Goal: Task Accomplishment & Management: Manage account settings

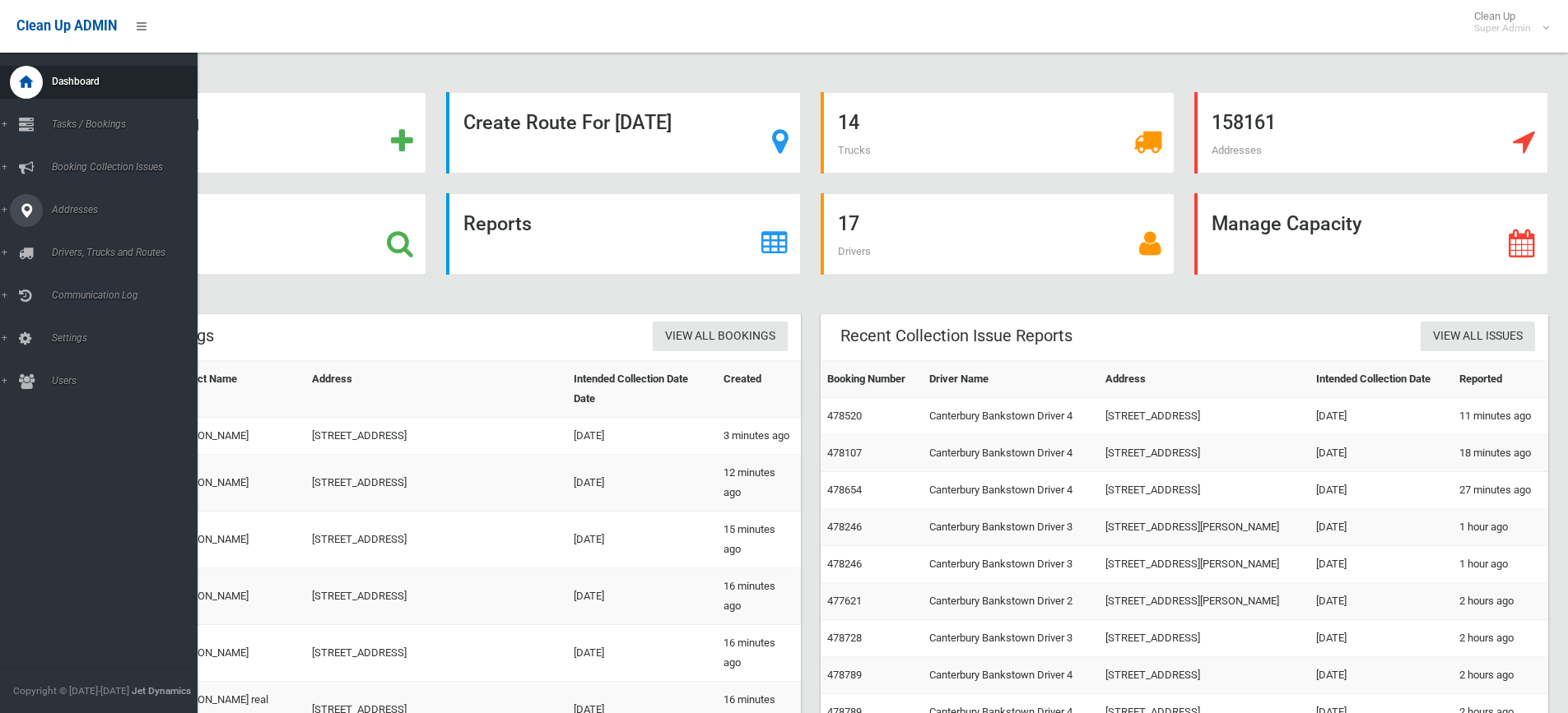
click at [22, 208] on icon at bounding box center [26, 210] width 15 height 33
click at [86, 233] on span "All Addresses" at bounding box center [121, 238] width 149 height 11
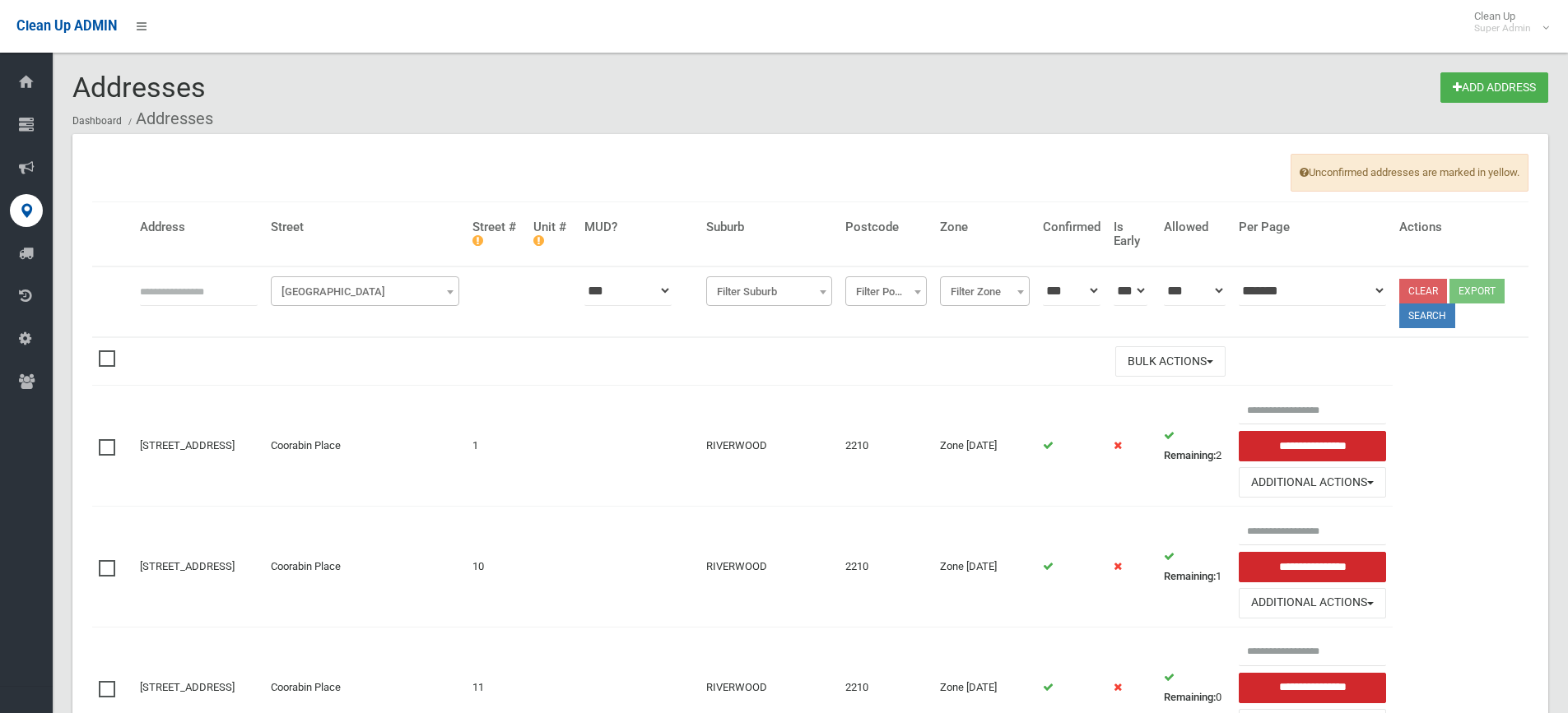
click at [205, 291] on input "text" at bounding box center [198, 291] width 118 height 31
type input "**********"
click button at bounding box center [0, 0] width 0 height 0
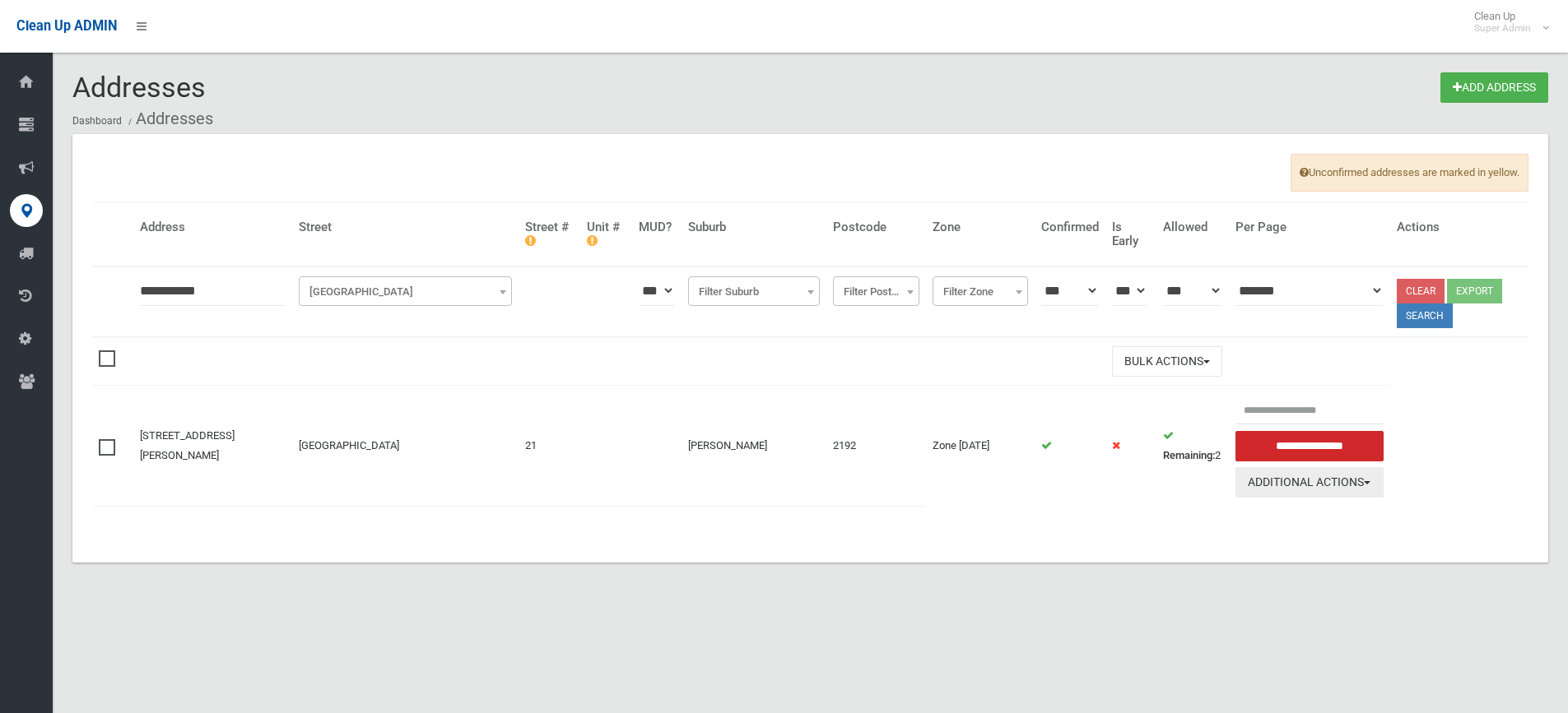
click at [1374, 486] on button "Additional Actions" at bounding box center [1310, 482] width 148 height 31
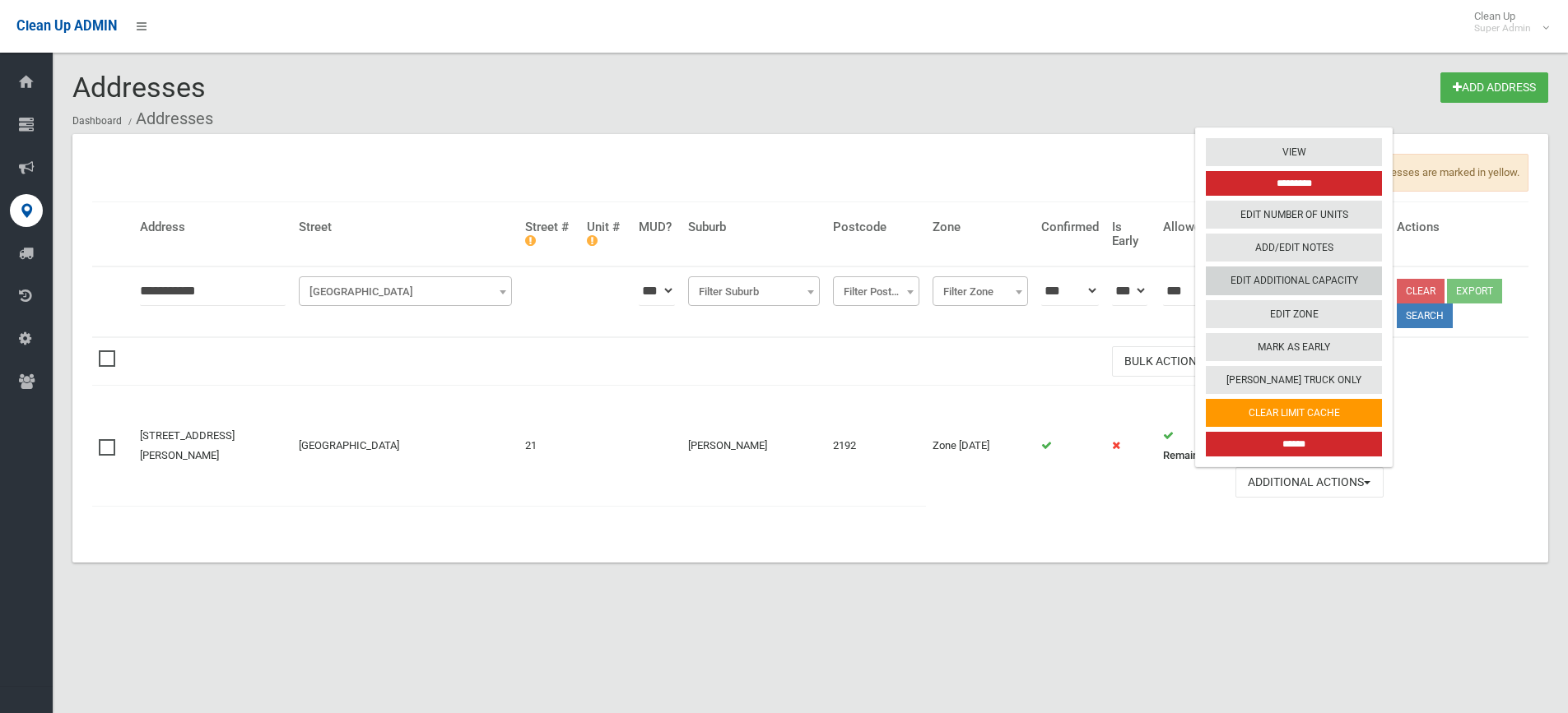
click at [1293, 283] on link "Edit Additional Capacity" at bounding box center [1294, 281] width 176 height 28
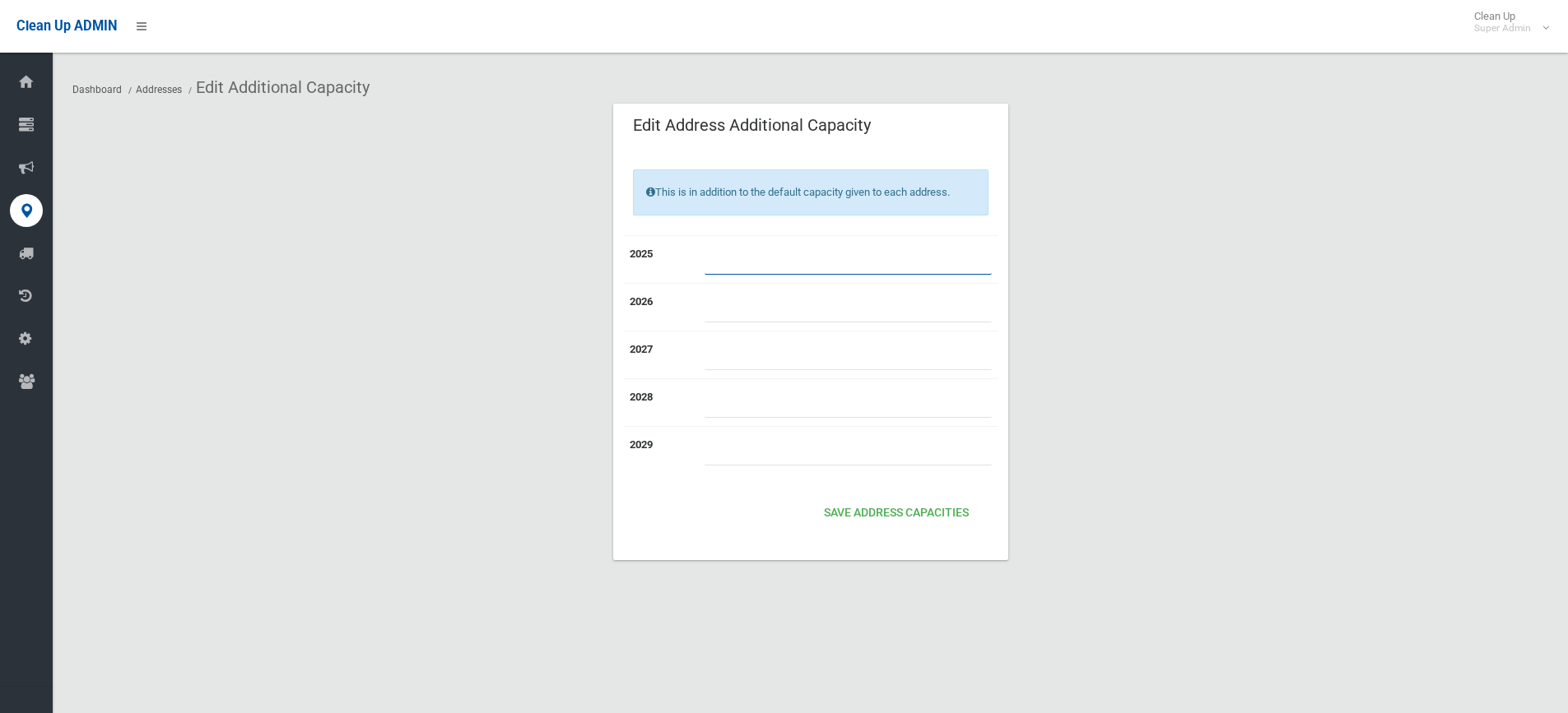
click at [641, 248] on tr "2025 *" at bounding box center [811, 259] width 375 height 48
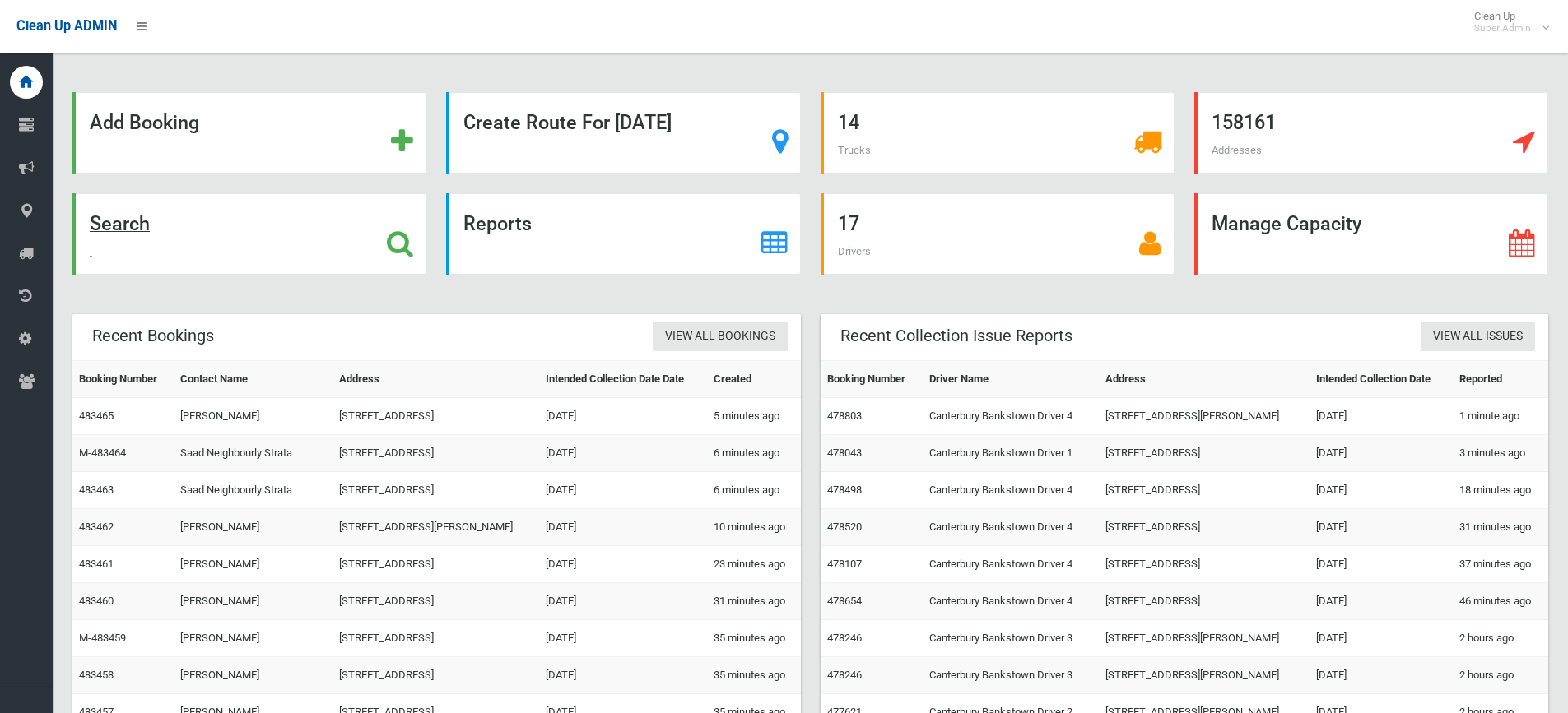
click at [420, 240] on div "Search" at bounding box center [249, 234] width 354 height 81
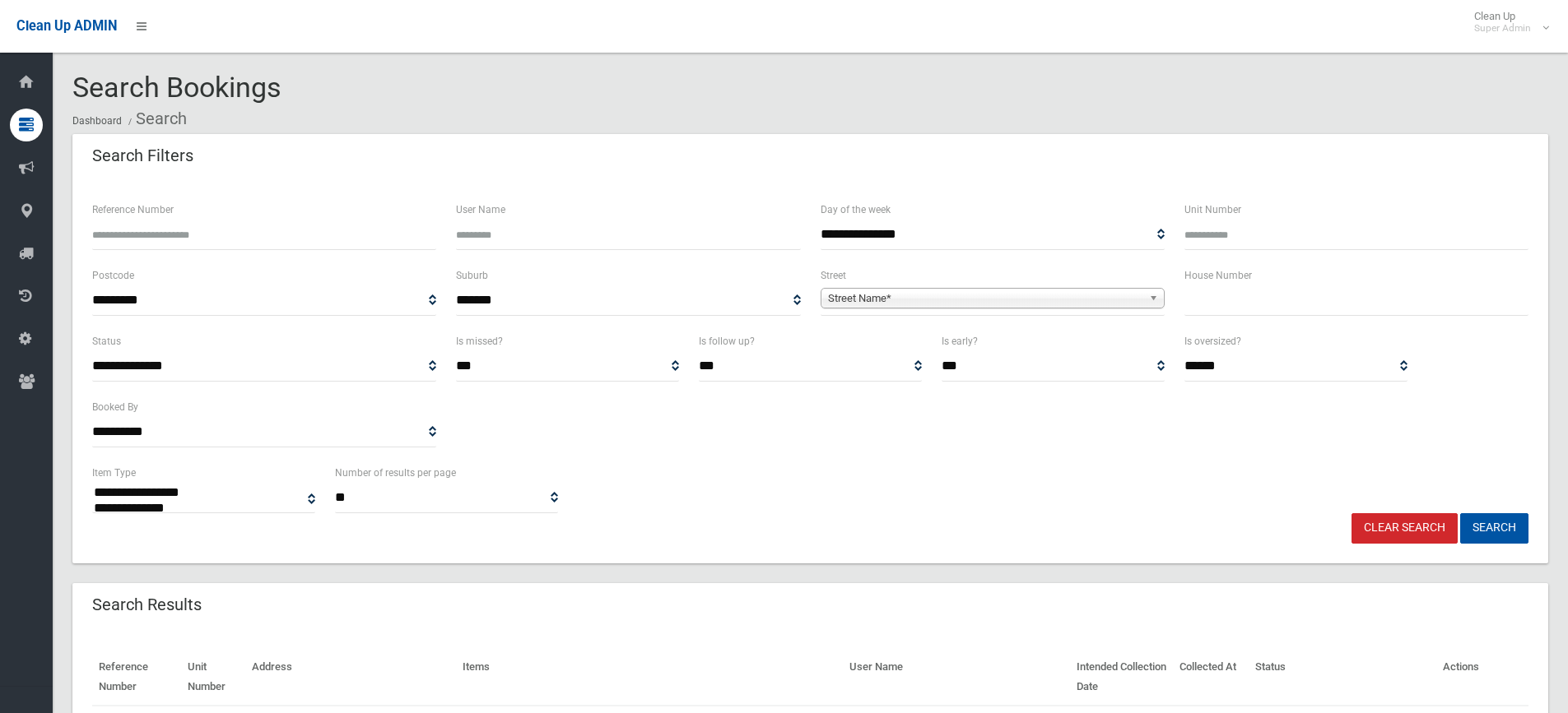
select select
click at [147, 229] on input "Reference Number" at bounding box center [265, 235] width 344 height 31
type input "******"
click at [1460, 513] on button "Search" at bounding box center [1494, 528] width 68 height 31
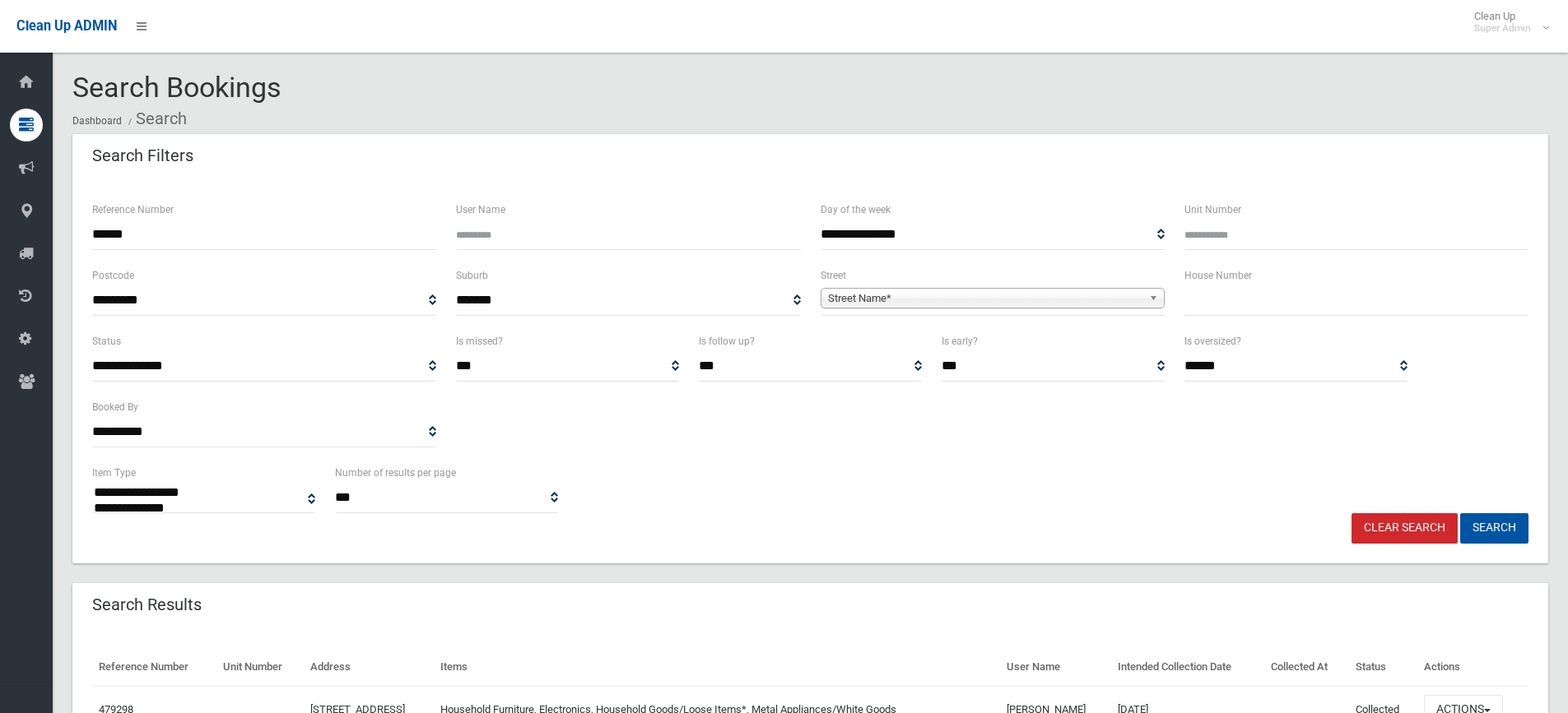
select select
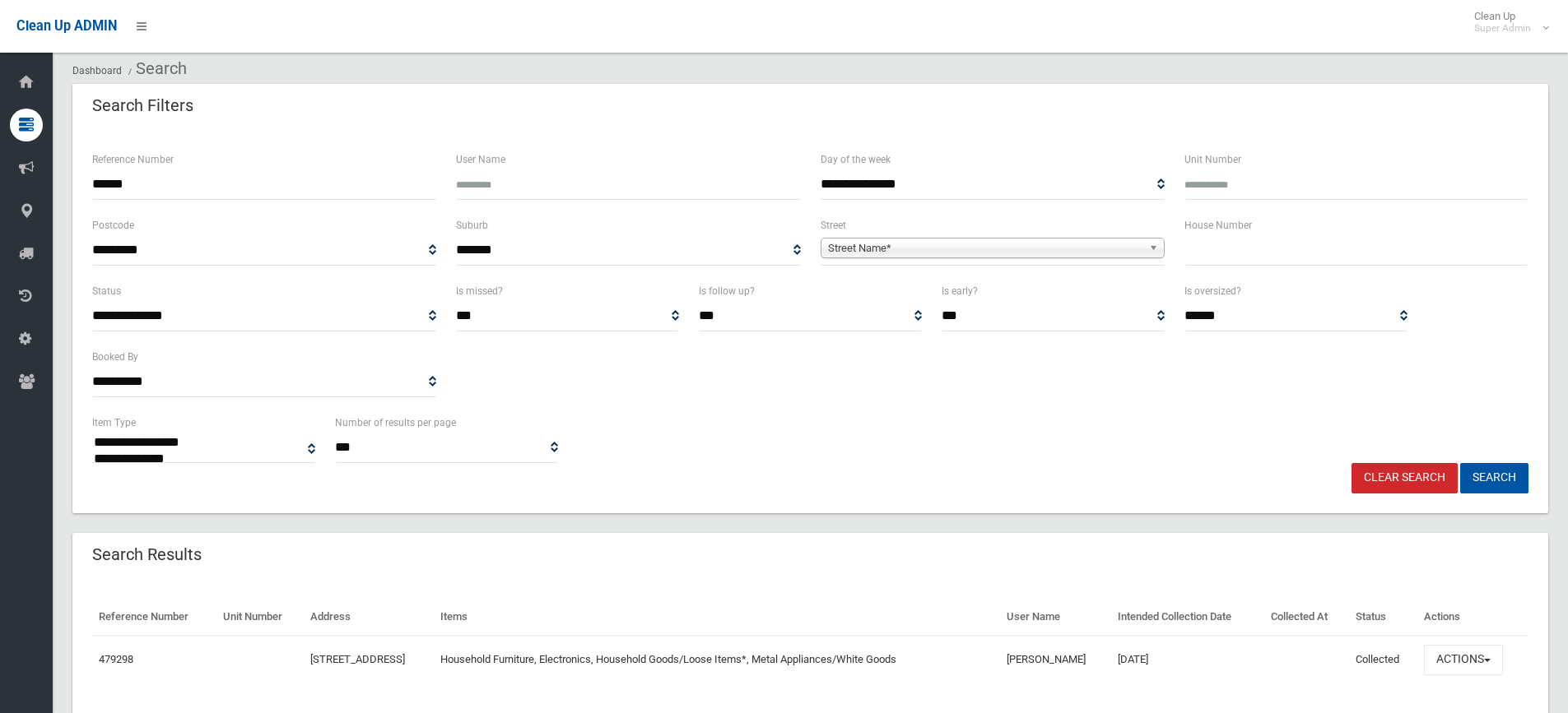
scroll to position [99, 0]
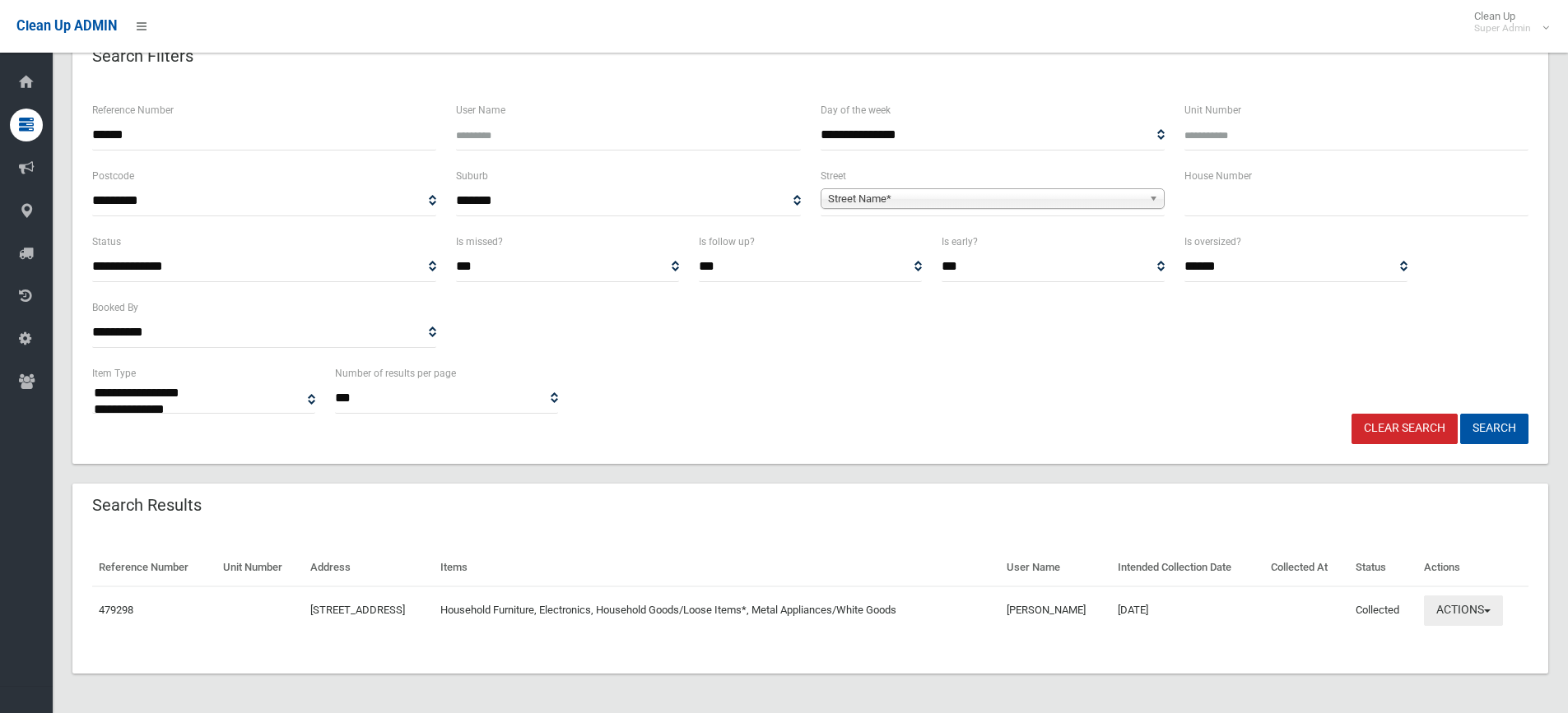
click at [1444, 611] on button "Actions" at bounding box center [1463, 611] width 79 height 31
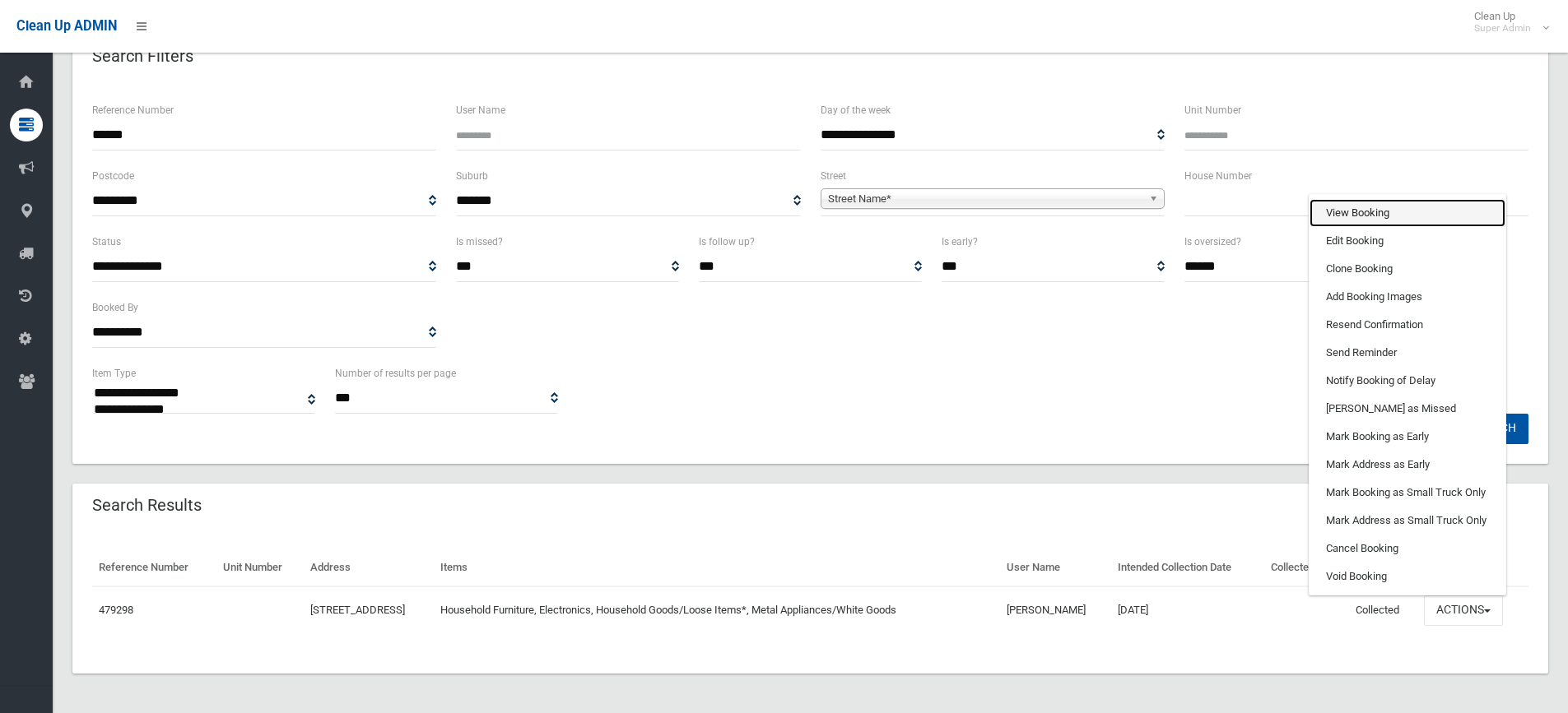
click at [1374, 209] on link "View Booking" at bounding box center [1407, 213] width 196 height 28
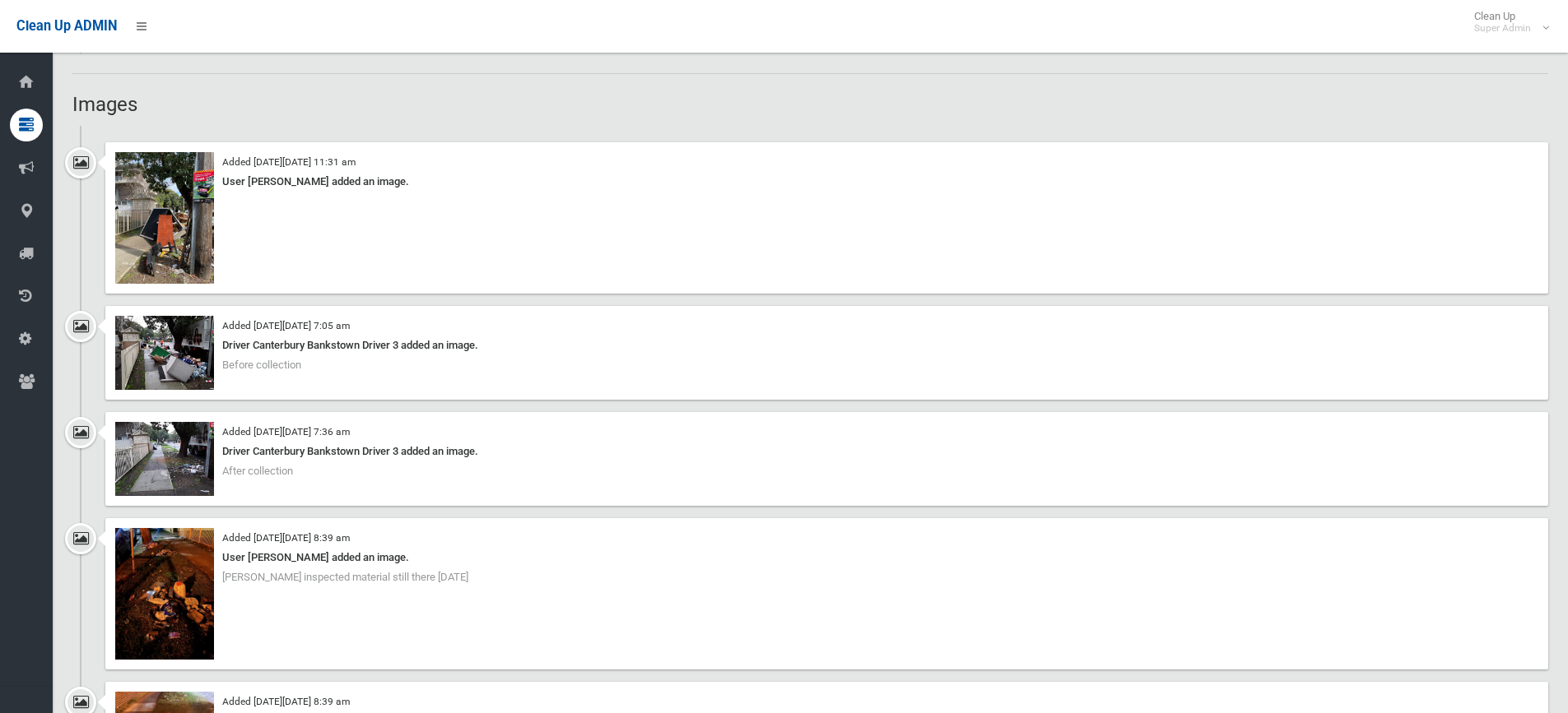
scroll to position [1481, 0]
click at [181, 446] on img at bounding box center [164, 457] width 99 height 74
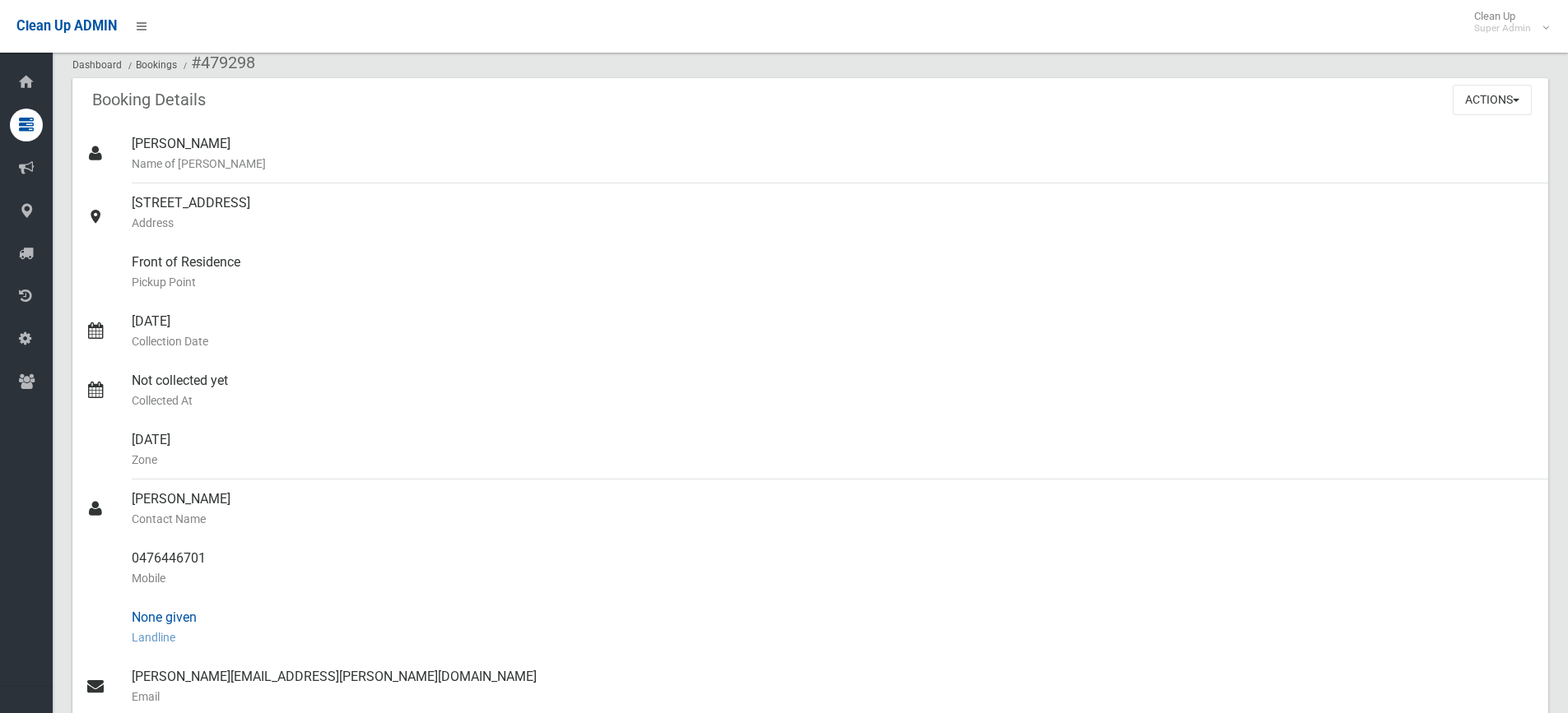
scroll to position [0, 0]
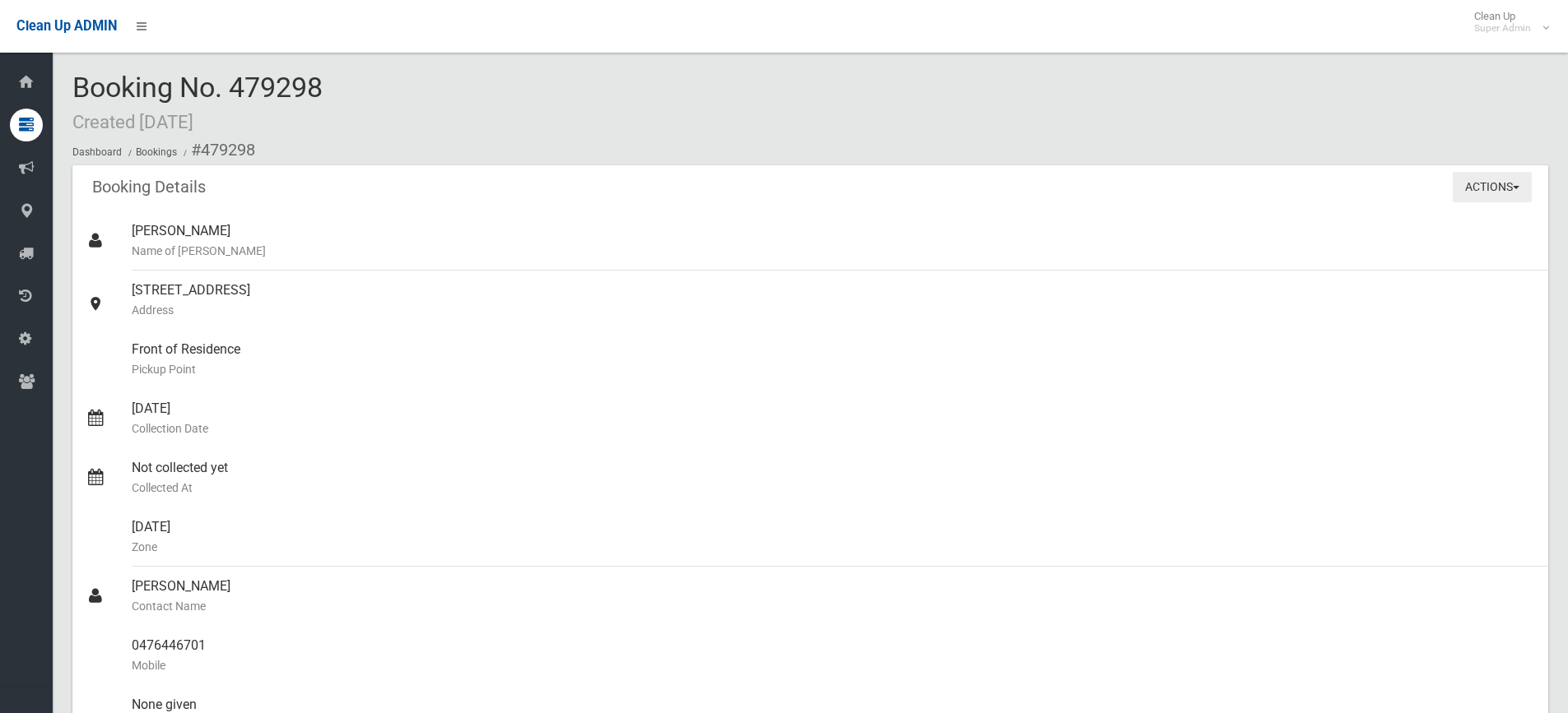
click at [1517, 184] on button "Actions" at bounding box center [1492, 187] width 79 height 31
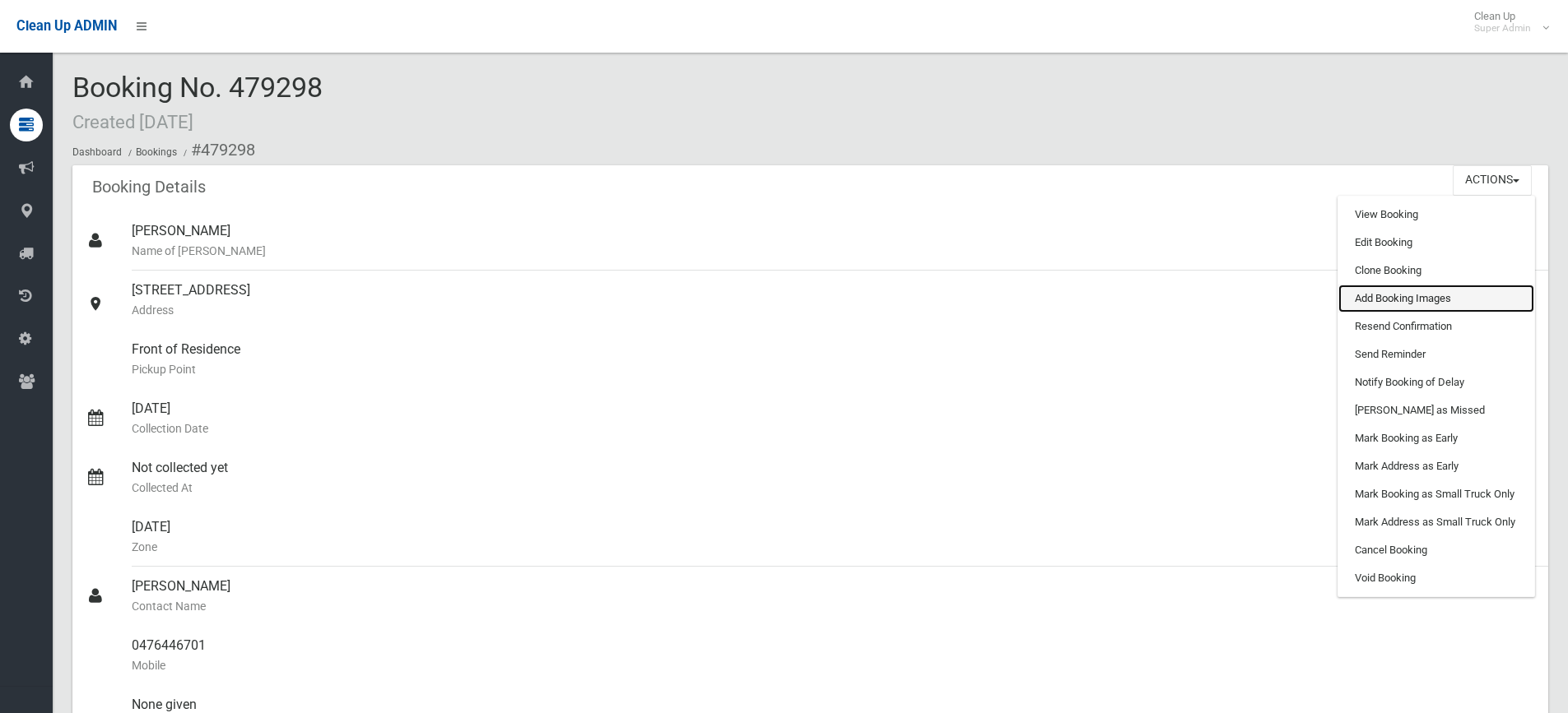
click at [1397, 298] on link "Add Booking Images" at bounding box center [1436, 298] width 196 height 28
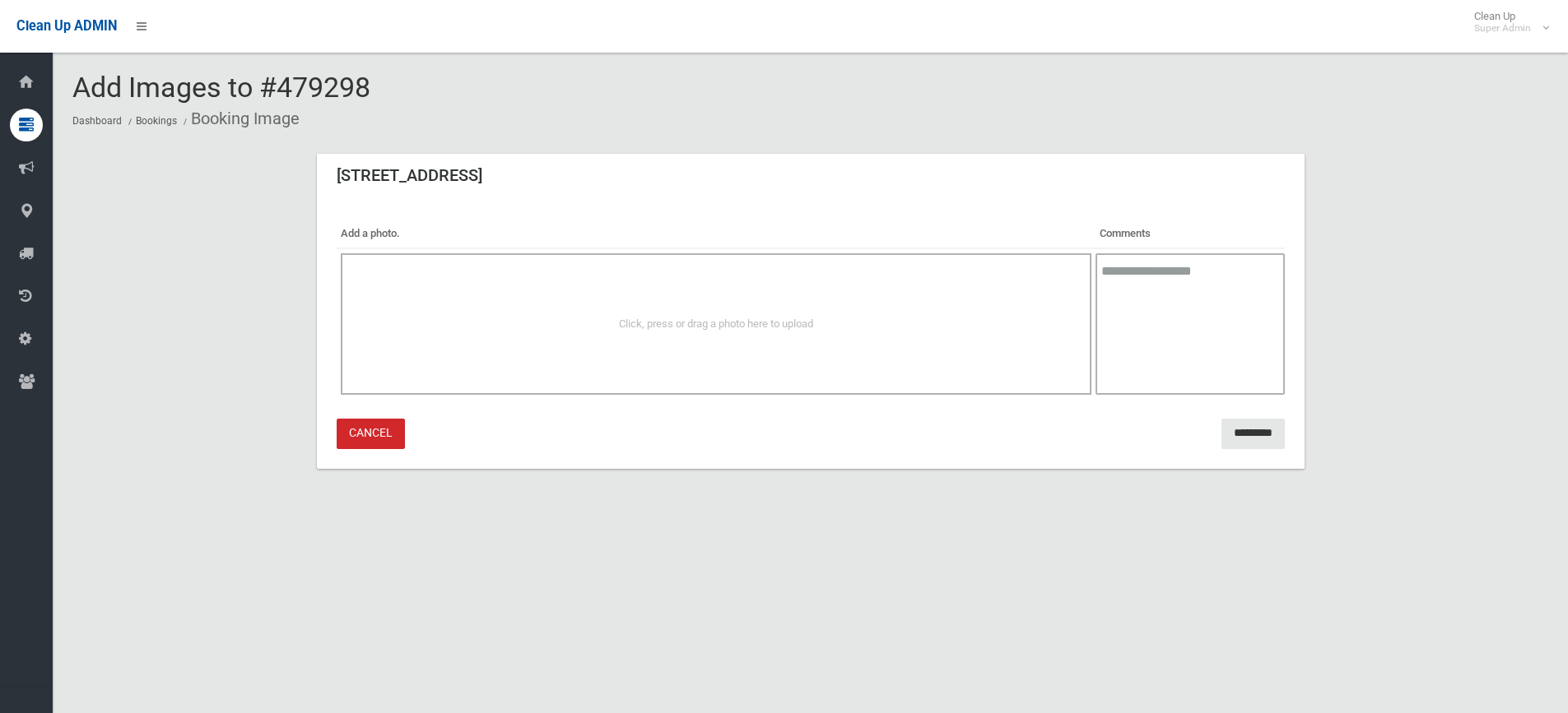
click at [391, 439] on link "Cancel" at bounding box center [371, 434] width 68 height 31
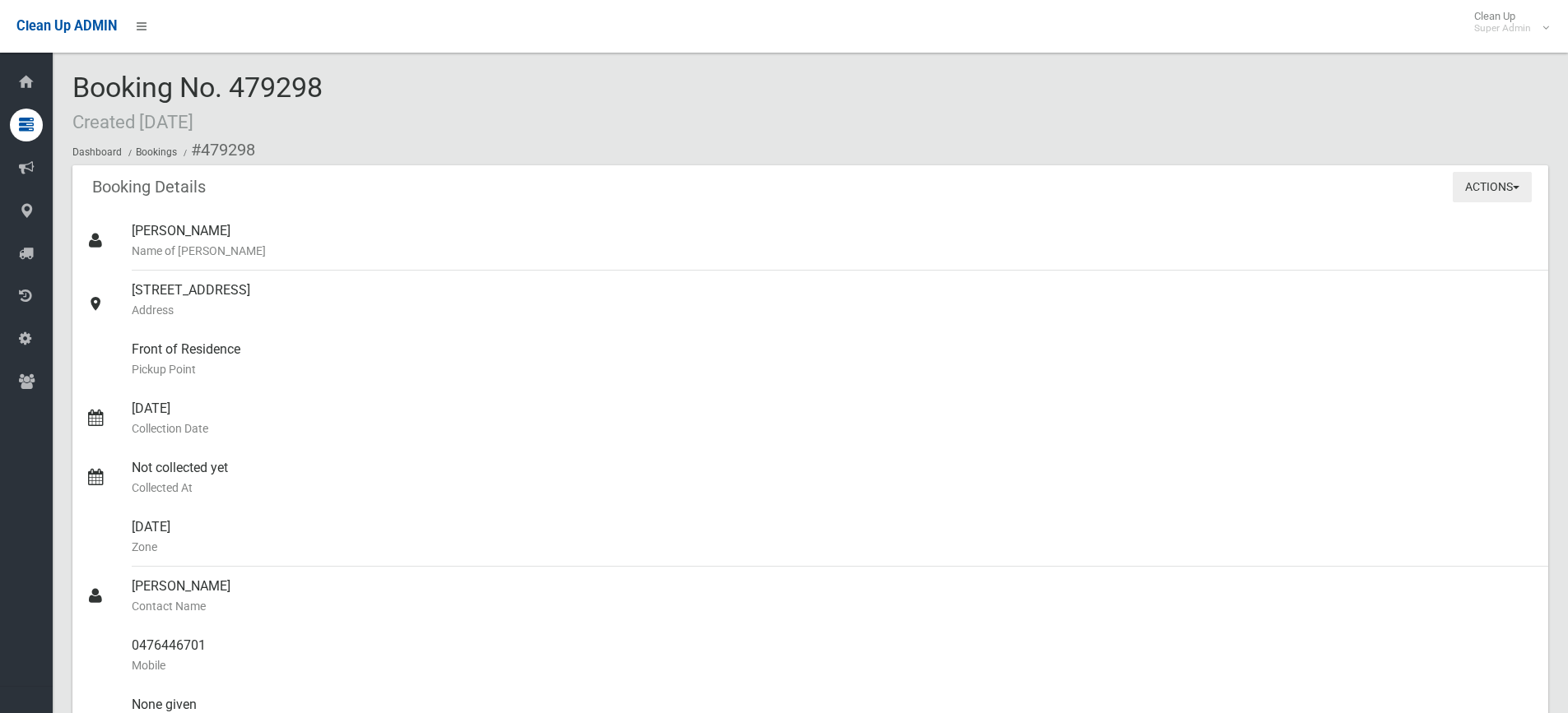
click at [1497, 177] on button "Actions" at bounding box center [1492, 187] width 79 height 31
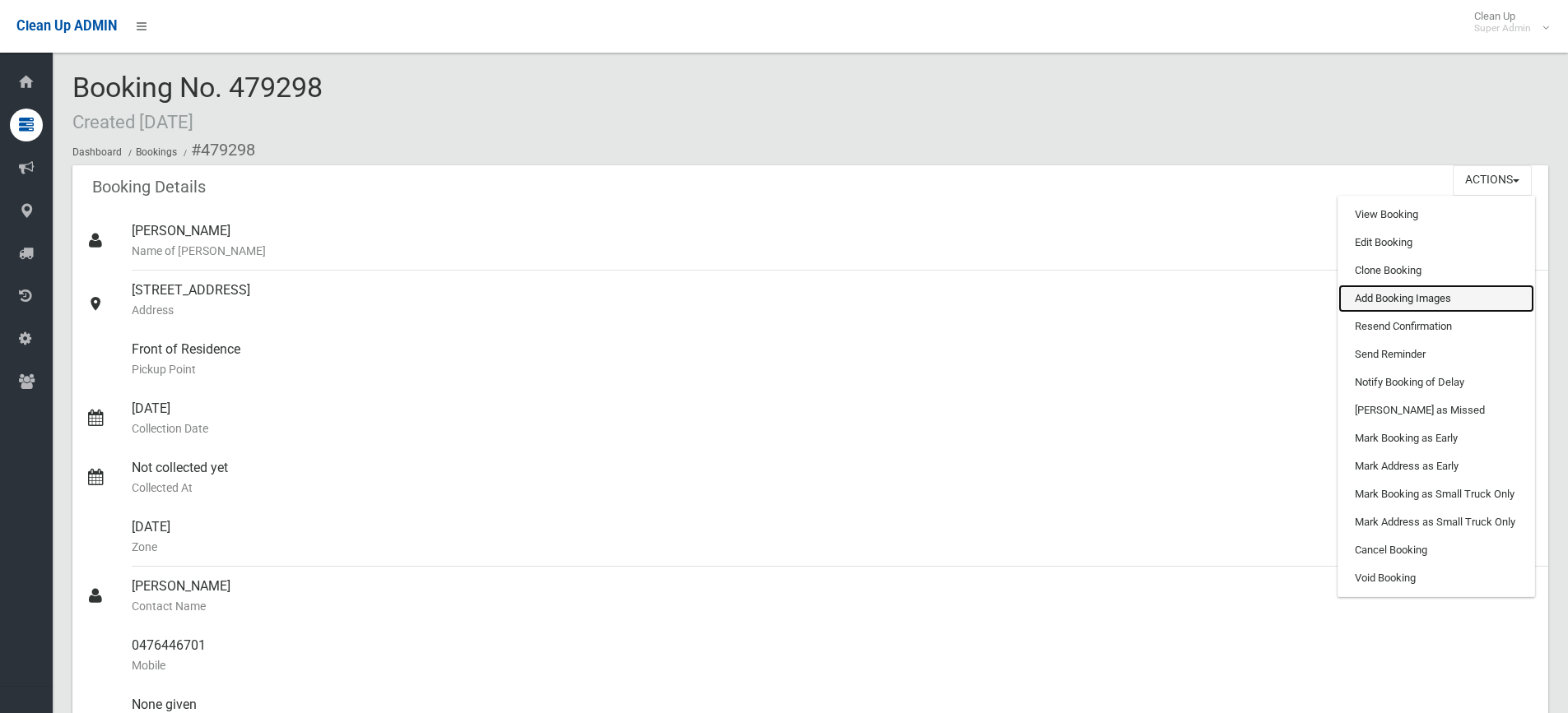
click at [1390, 300] on link "Add Booking Images" at bounding box center [1436, 298] width 196 height 28
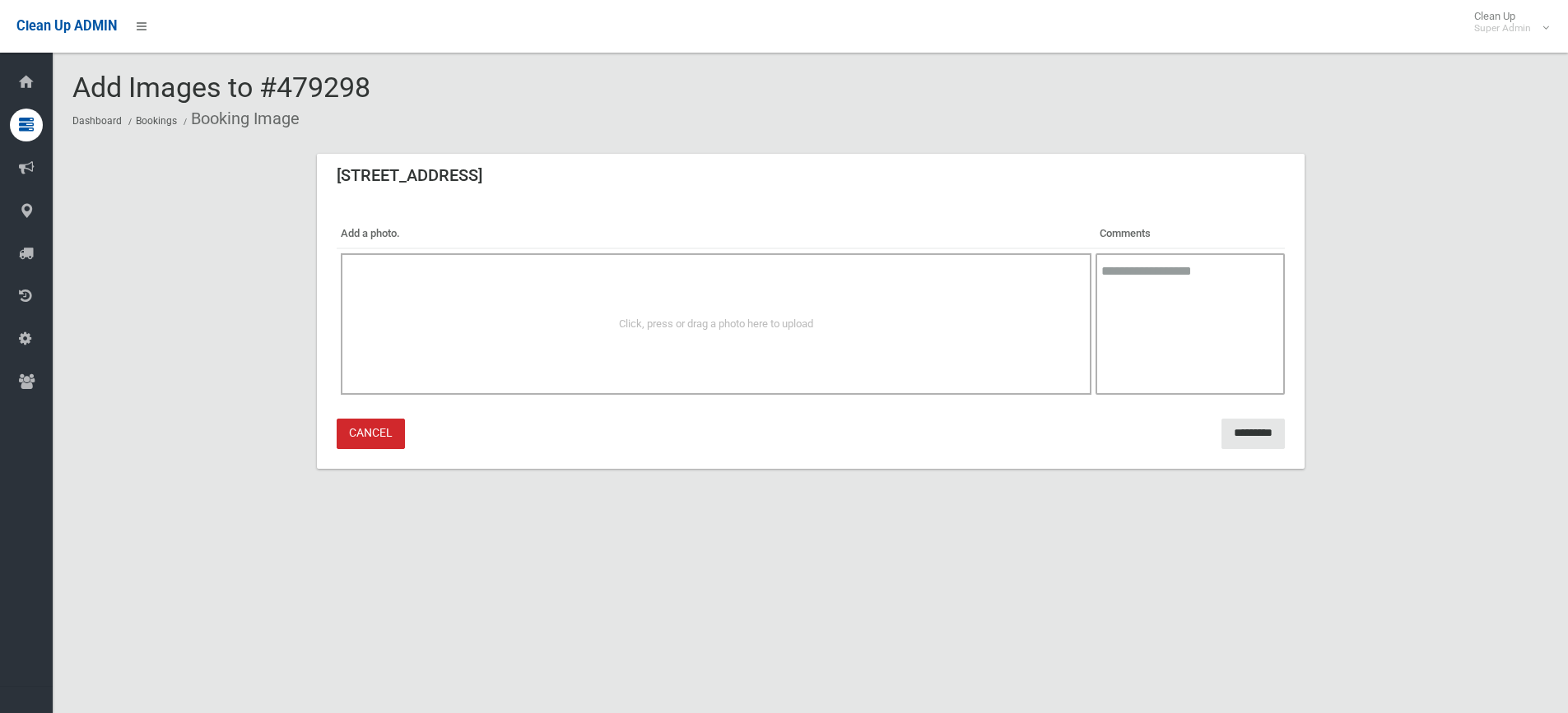
click at [822, 327] on div "Click, press or drag a photo here to upload" at bounding box center [716, 324] width 715 height 20
